Goal: Task Accomplishment & Management: Manage account settings

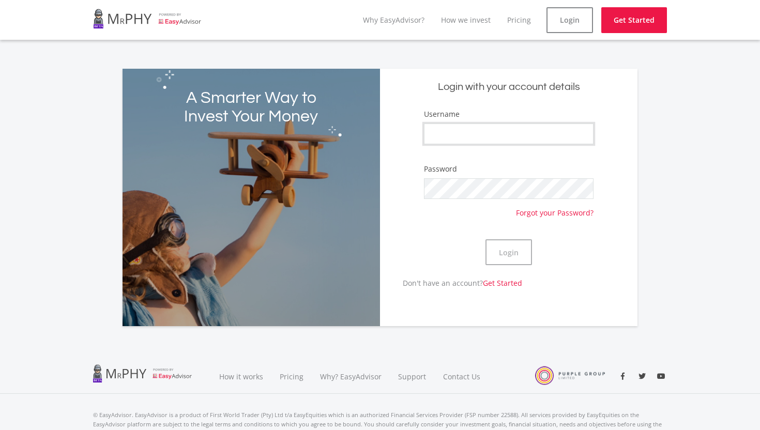
type input "moima2022"
click at [516, 258] on button "Login" at bounding box center [508, 252] width 47 height 26
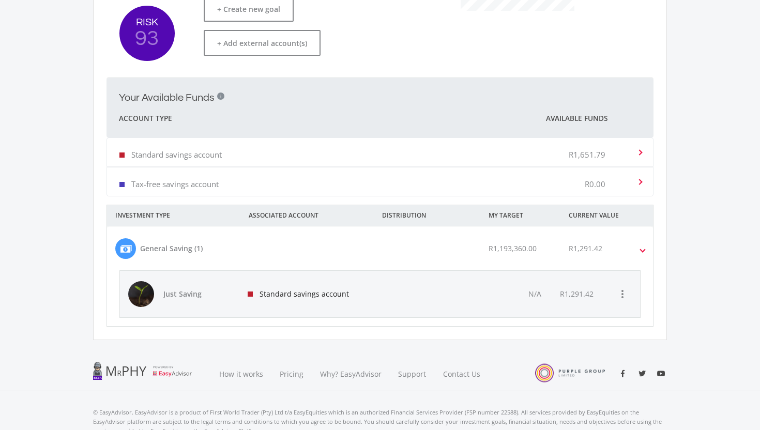
scroll to position [353, 0]
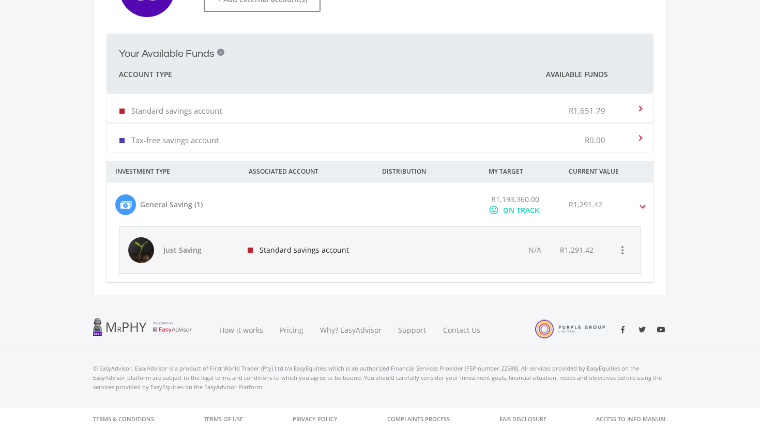
click at [506, 196] on span "R1,193,360.00" at bounding box center [515, 199] width 48 height 10
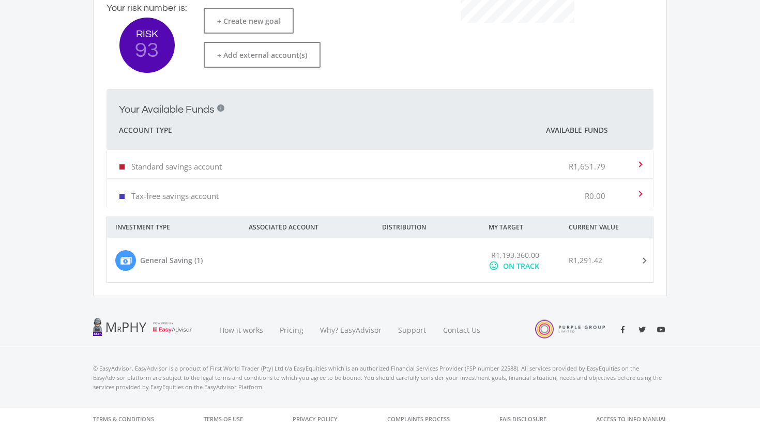
click at [453, 264] on div at bounding box center [427, 261] width 107 height 22
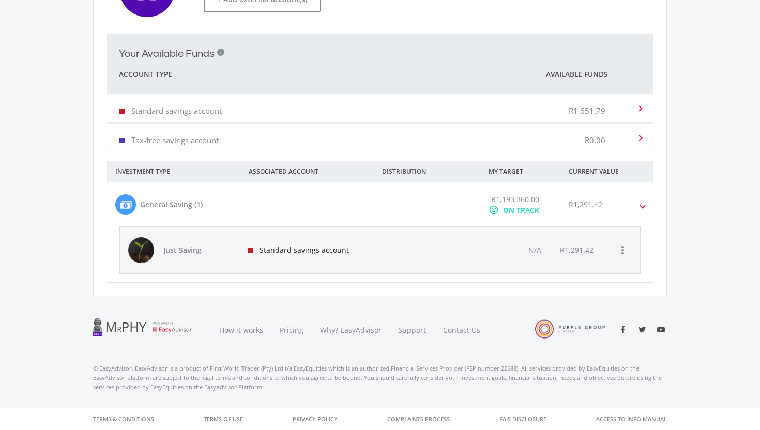
click at [411, 256] on div at bounding box center [427, 250] width 104 height 47
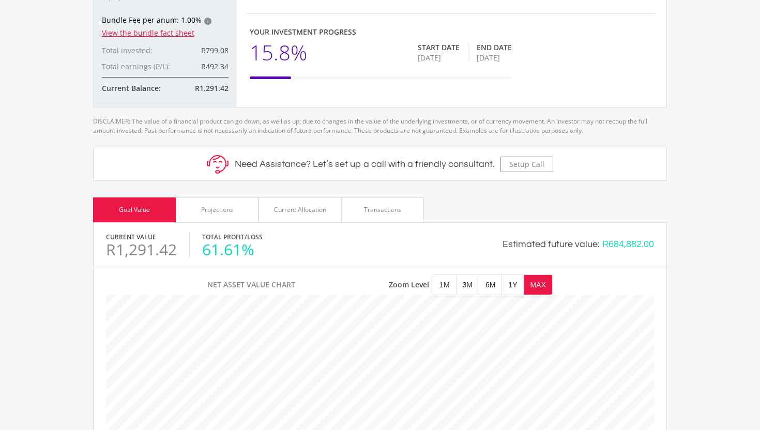
scroll to position [241, 0]
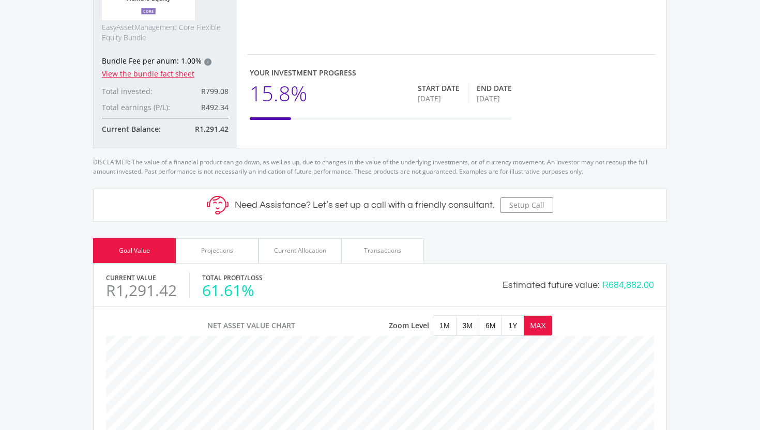
click at [250, 256] on div "Projections" at bounding box center [217, 250] width 83 height 25
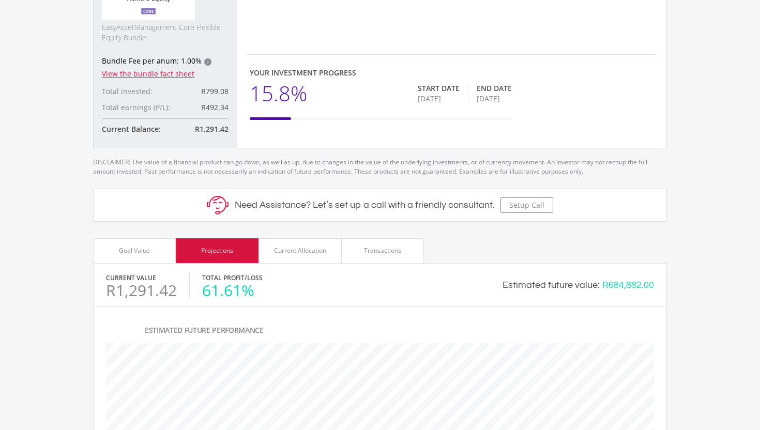
scroll to position [373, 573]
click at [301, 254] on div "Current Allocation" at bounding box center [300, 250] width 52 height 9
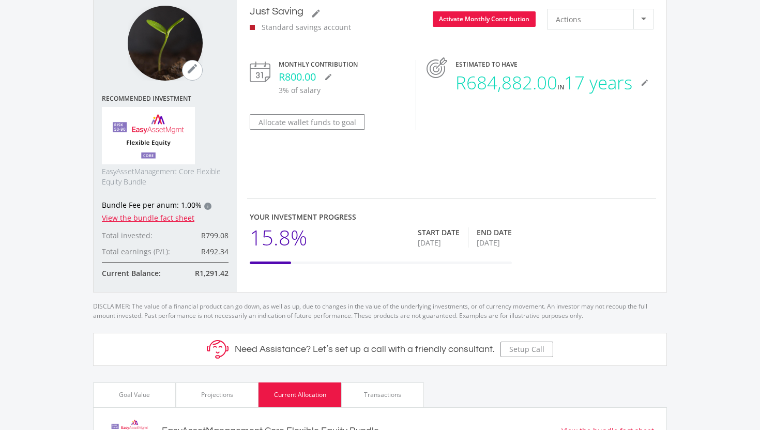
scroll to position [0, 0]
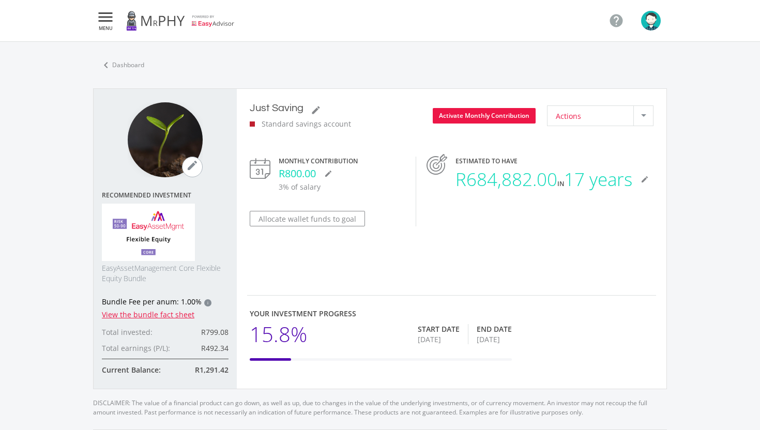
click at [586, 116] on div "Actions" at bounding box center [595, 116] width 78 height 20
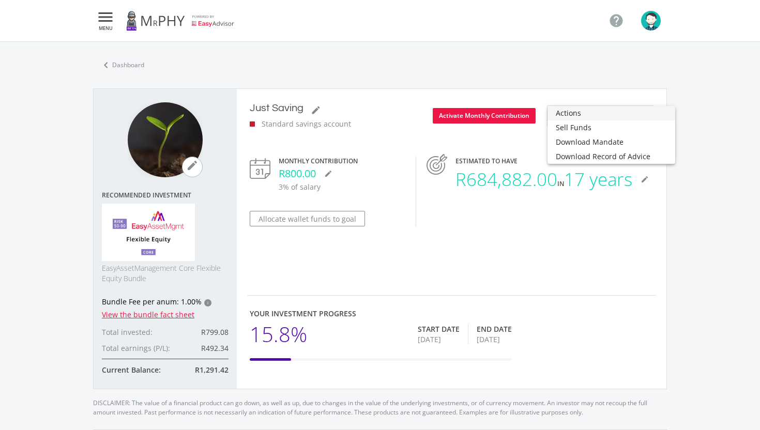
click at [585, 94] on div at bounding box center [380, 215] width 760 height 430
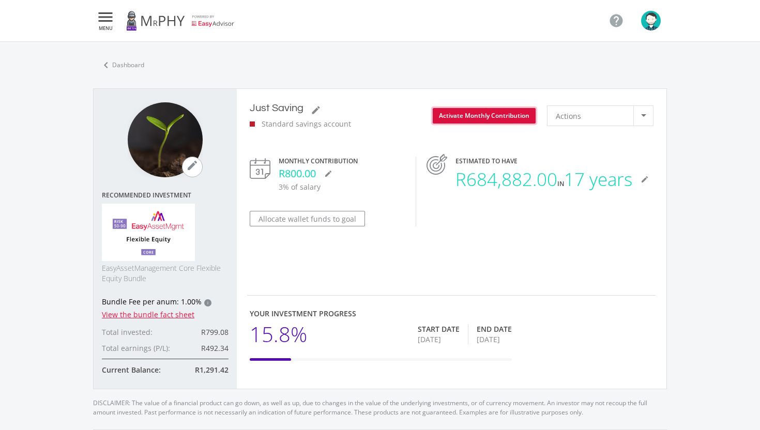
click at [498, 118] on button "Activate Monthly Contribution" at bounding box center [484, 116] width 103 height 16
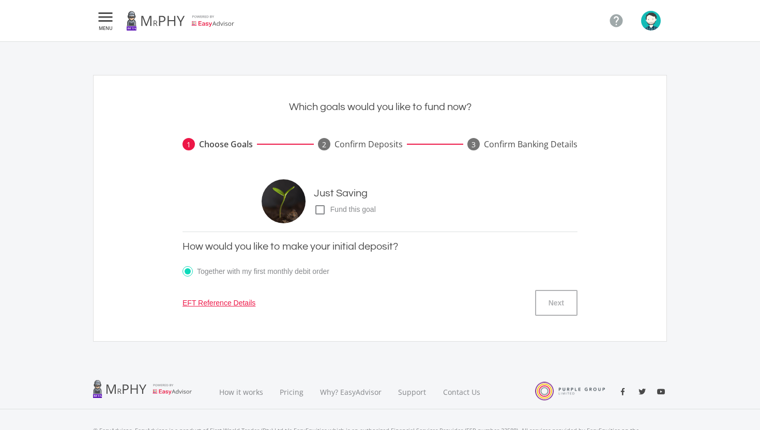
click at [322, 211] on icon "check_box_outline_blank" at bounding box center [320, 210] width 12 height 12
click at [303, 206] on input "check_box_outline_blank check_box Fund this goal" at bounding box center [303, 206] width 0 height 0
click at [566, 302] on button "Next" at bounding box center [556, 303] width 42 height 26
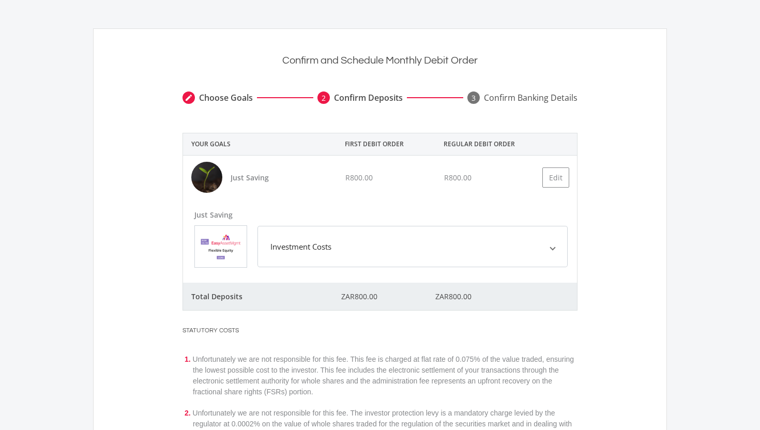
scroll to position [124, 0]
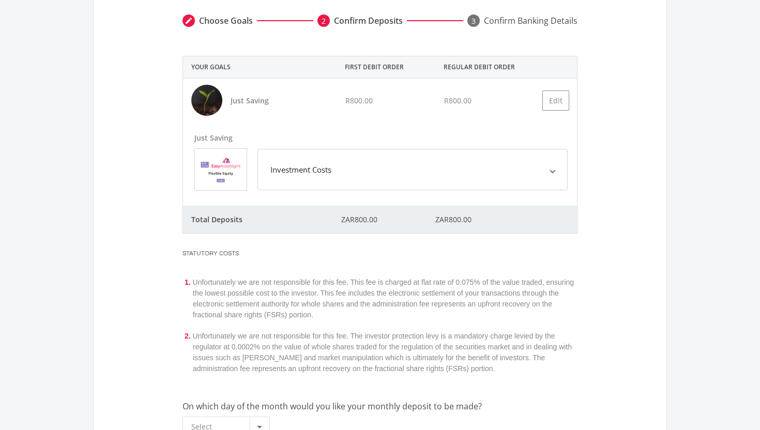
click at [460, 176] on mat-expansion-panel-header "Investment Costs" at bounding box center [412, 169] width 310 height 41
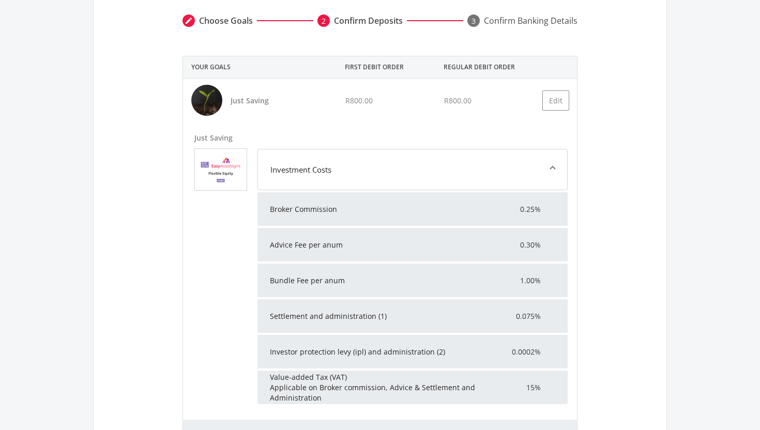
click at [460, 176] on mat-expansion-panel-header "Investment Costs" at bounding box center [412, 169] width 310 height 41
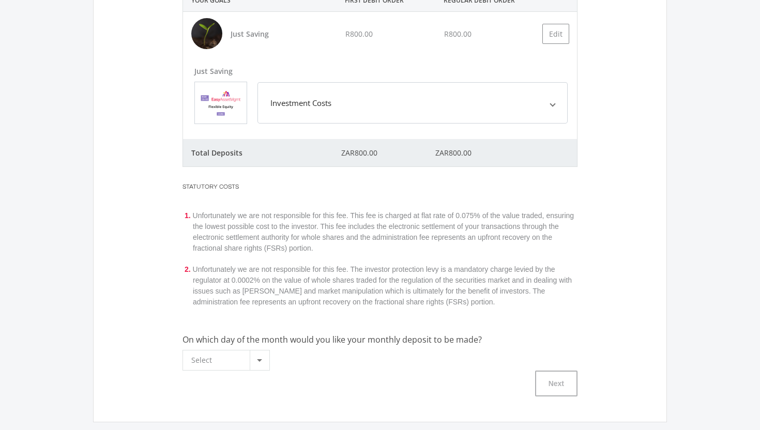
scroll to position [257, 0]
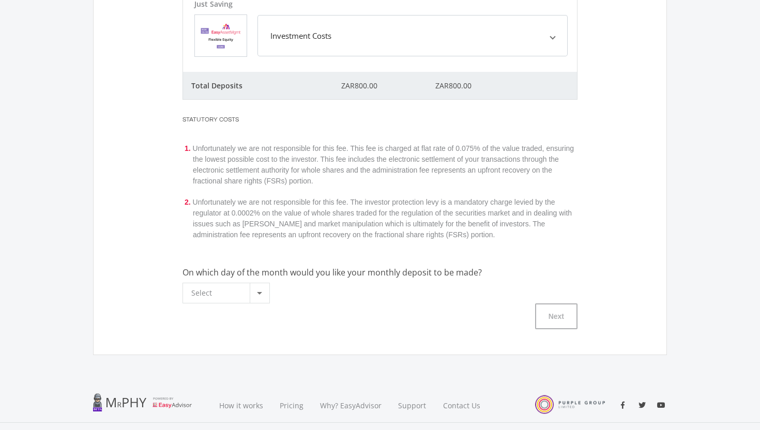
click at [260, 298] on div at bounding box center [260, 293] width 20 height 20
click at [387, 295] on div at bounding box center [380, 215] width 760 height 430
click at [268, 294] on div at bounding box center [260, 293] width 20 height 20
click at [239, 329] on span "28" at bounding box center [228, 334] width 74 height 14
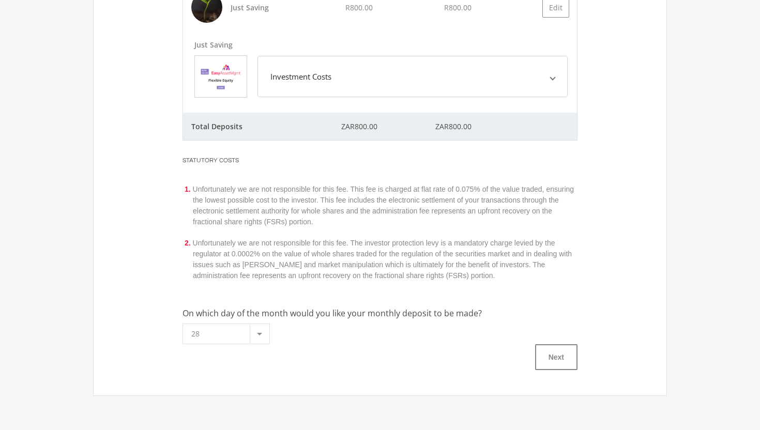
scroll to position [252, 0]
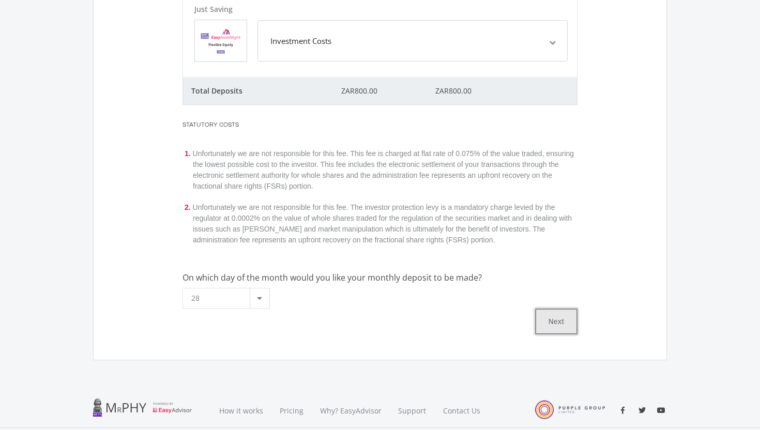
click at [549, 315] on button "Next" at bounding box center [556, 322] width 42 height 26
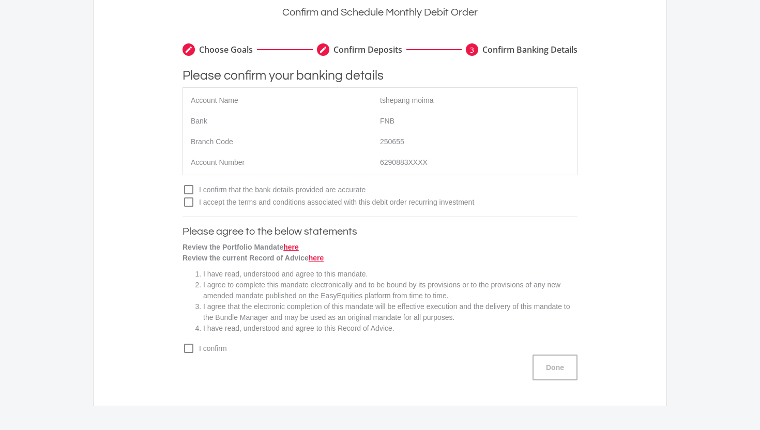
scroll to position [93, 0]
click at [414, 110] on div "tshepang moima" at bounding box center [474, 102] width 189 height 21
click at [406, 101] on div "tshepang moima" at bounding box center [474, 102] width 189 height 21
click at [397, 128] on div "FNB" at bounding box center [474, 122] width 189 height 21
click at [405, 151] on div "250655" at bounding box center [474, 143] width 189 height 21
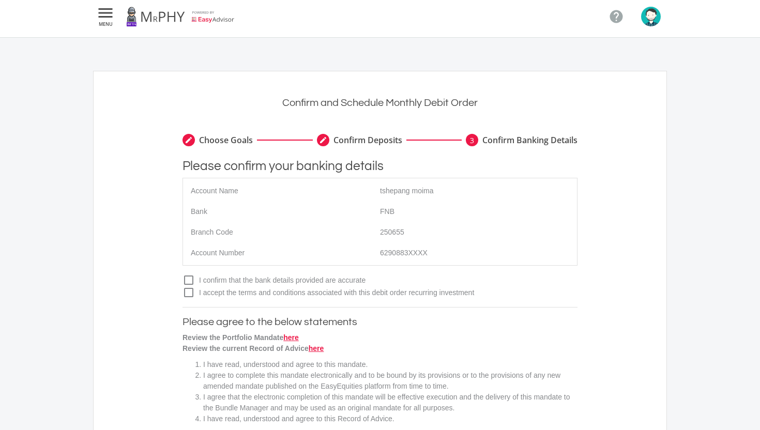
scroll to position [0, 0]
